Goal: Information Seeking & Learning: Compare options

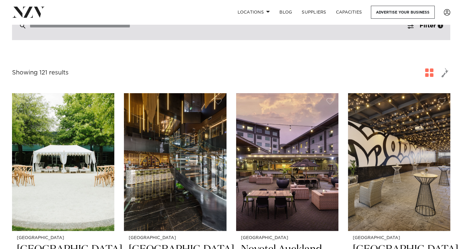
scroll to position [60, 0]
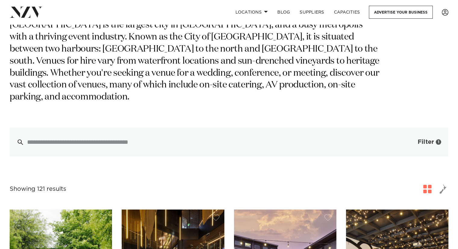
click at [428, 139] on span "Filter" at bounding box center [425, 142] width 16 height 6
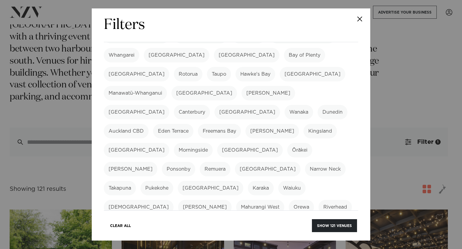
click at [248, 181] on label "Karaka" at bounding box center [261, 188] width 26 height 14
click at [178, 181] on label "Bombay" at bounding box center [211, 188] width 66 height 14
click at [278, 181] on label "Waiuku" at bounding box center [291, 188] width 27 height 14
click at [173, 181] on label "Pukekohe" at bounding box center [157, 188] width 33 height 14
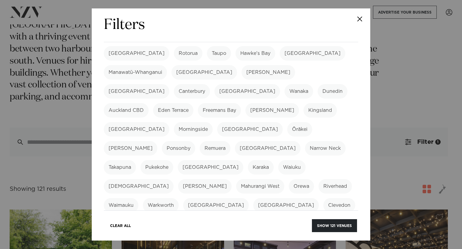
scroll to position [90, 0]
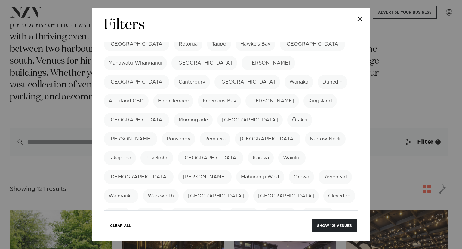
click at [152, 207] on label "Māngere" at bounding box center [150, 214] width 30 height 14
click at [330, 227] on button "Show 121 venues" at bounding box center [334, 225] width 45 height 13
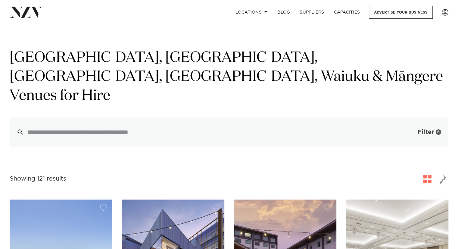
click at [410, 129] on span "button" at bounding box center [408, 132] width 6 height 6
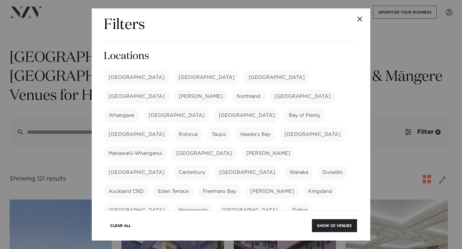
click at [124, 81] on label "[GEOGRAPHIC_DATA]" at bounding box center [137, 77] width 66 height 14
click at [341, 221] on button "Show 8 venues" at bounding box center [336, 225] width 42 height 13
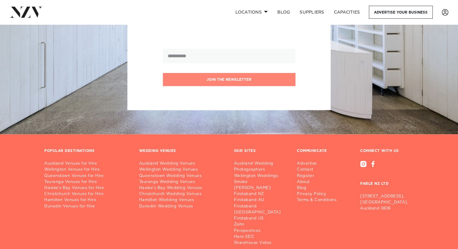
scroll to position [827, 0]
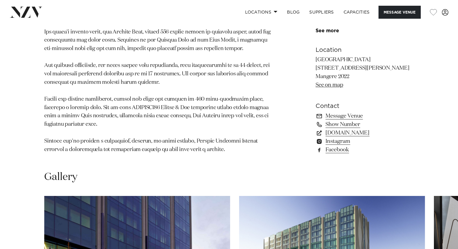
scroll to position [632, 0]
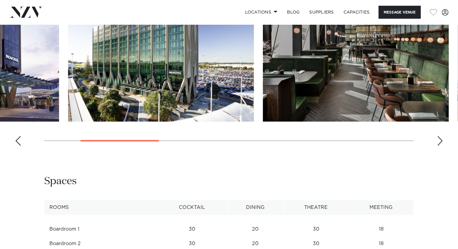
click at [81, 121] on img "2 / 9" at bounding box center [161, 53] width 186 height 136
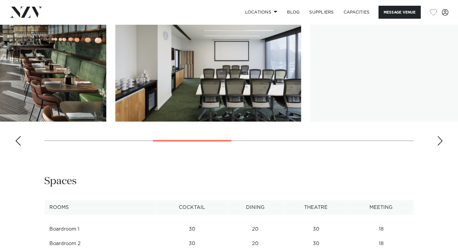
click at [115, 121] on img "4 / 9" at bounding box center [208, 53] width 186 height 136
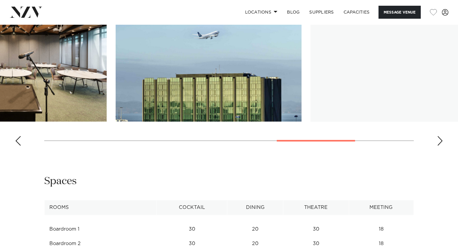
click at [66, 114] on img "6 / 9" at bounding box center [14, 53] width 186 height 136
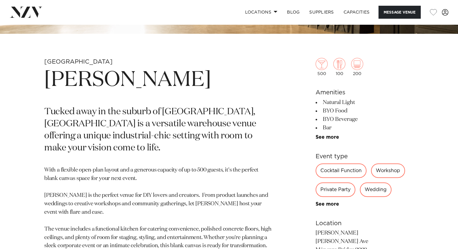
scroll to position [241, 0]
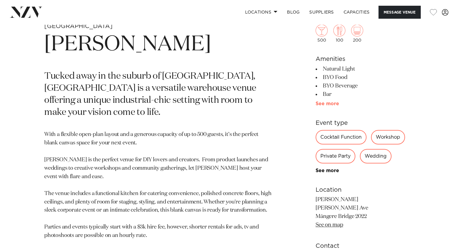
click at [331, 103] on link "See more" at bounding box center [338, 103] width 47 height 5
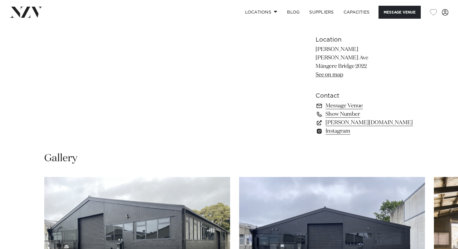
scroll to position [602, 0]
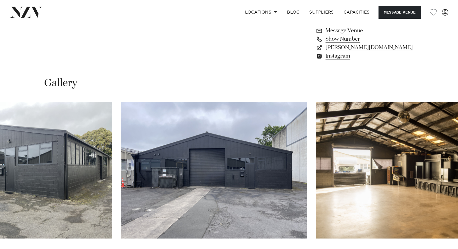
click at [144, 193] on img "2 / 17" at bounding box center [214, 170] width 186 height 136
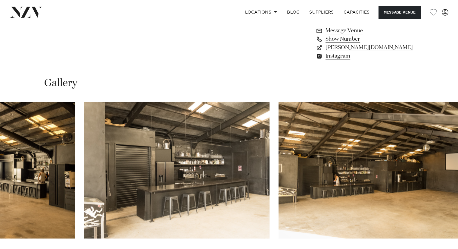
click at [132, 187] on img "4 / 17" at bounding box center [177, 170] width 186 height 136
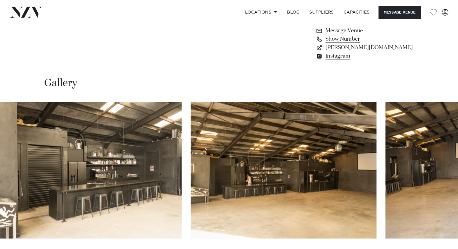
click at [190, 194] on img "5 / 17" at bounding box center [283, 170] width 186 height 136
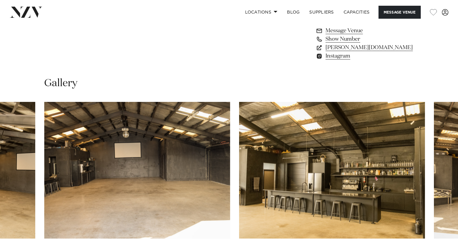
scroll to position [451, 0]
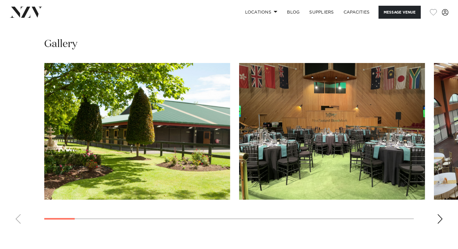
scroll to position [542, 0]
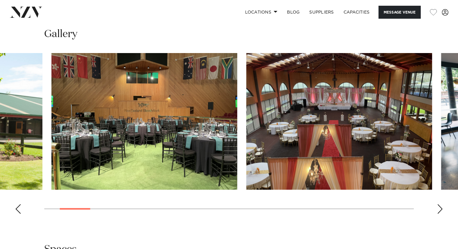
click at [54, 135] on img "2 / 23" at bounding box center [144, 121] width 186 height 136
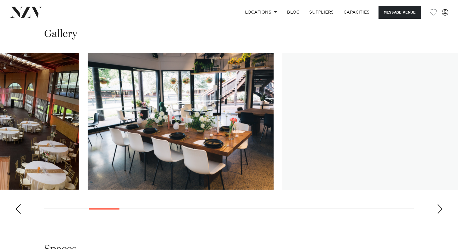
click at [111, 138] on img "4 / 23" at bounding box center [181, 121] width 186 height 136
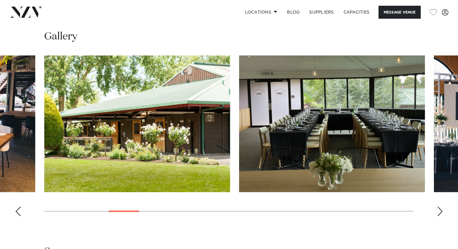
scroll to position [602, 0]
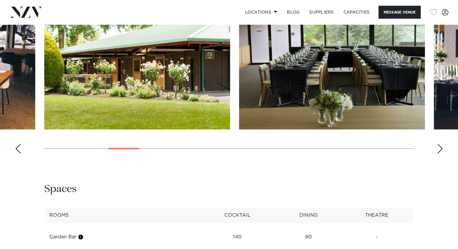
click at [437, 144] on div "Next slide" at bounding box center [440, 149] width 6 height 10
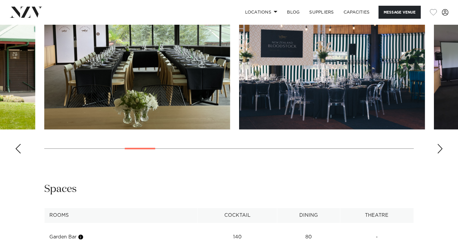
click at [437, 144] on div "Next slide" at bounding box center [440, 149] width 6 height 10
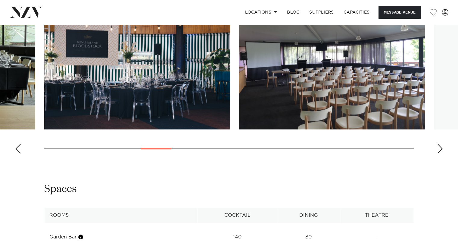
click at [437, 145] on div "Next slide" at bounding box center [440, 149] width 6 height 10
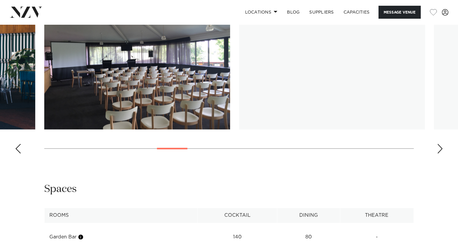
click at [436, 145] on swiper-container at bounding box center [229, 75] width 458 height 165
click at [432, 144] on swiper-container at bounding box center [229, 75] width 458 height 165
click at [437, 144] on div "Next slide" at bounding box center [440, 149] width 6 height 10
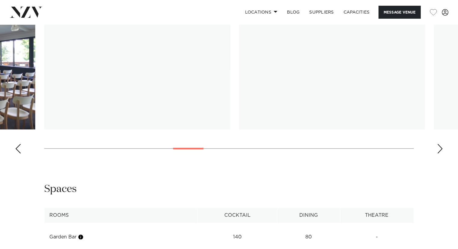
click at [437, 144] on div "Next slide" at bounding box center [440, 149] width 6 height 10
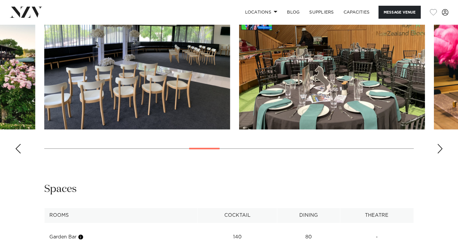
scroll to position [481, 0]
